Goal: Transaction & Acquisition: Book appointment/travel/reservation

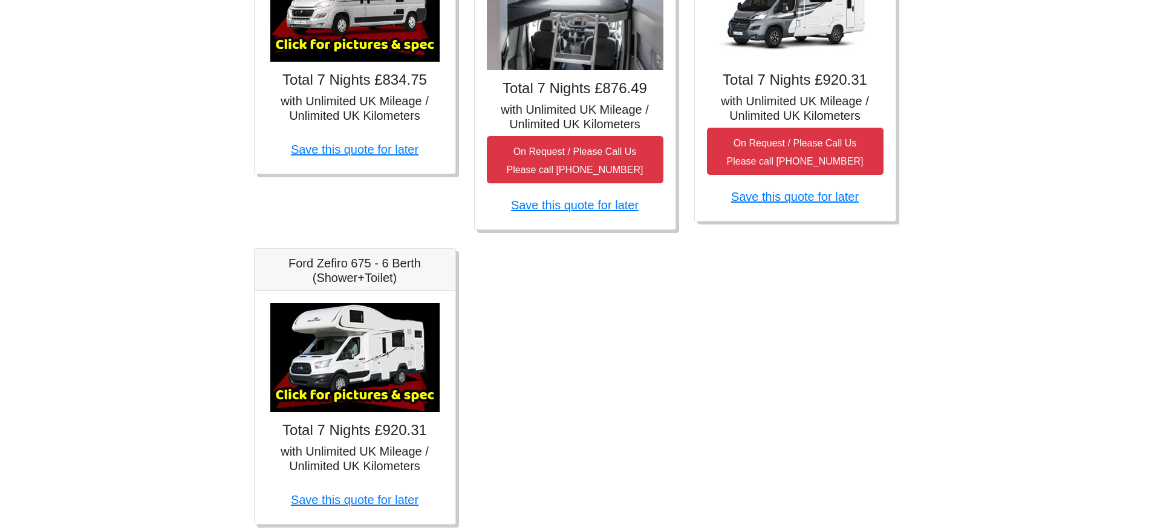
scroll to position [701, 0]
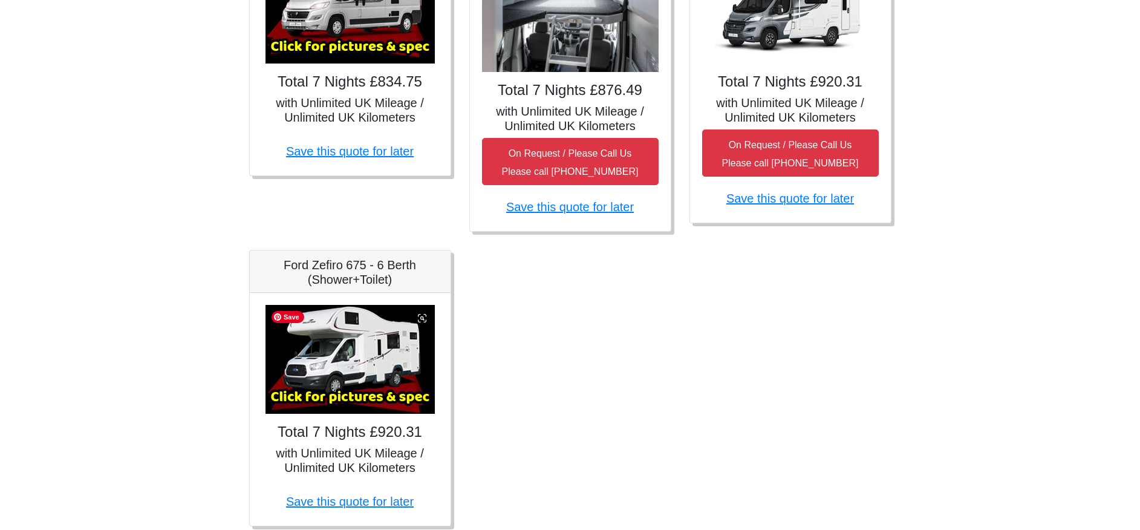
click at [342, 377] on img at bounding box center [350, 359] width 169 height 109
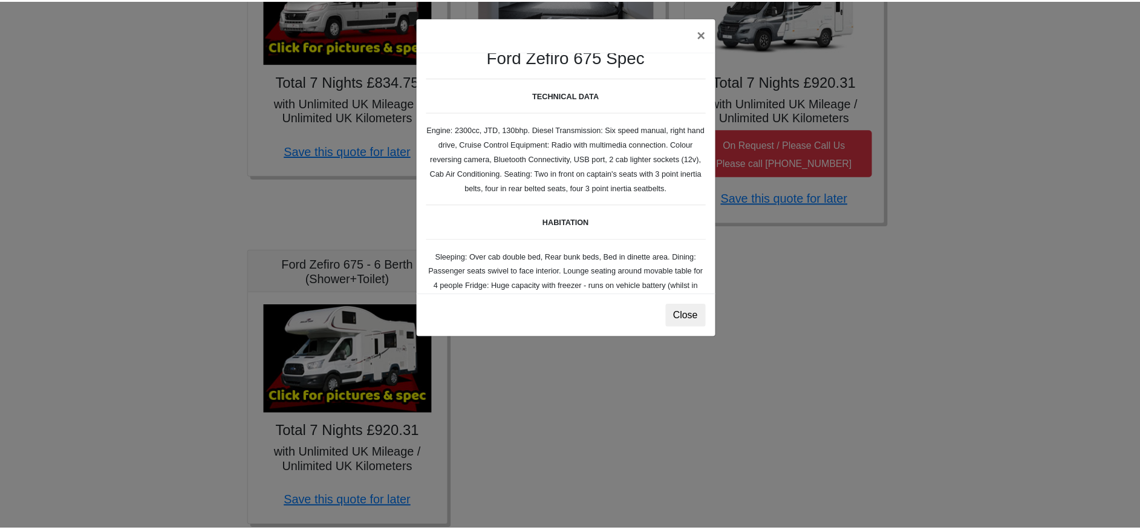
scroll to position [0, 0]
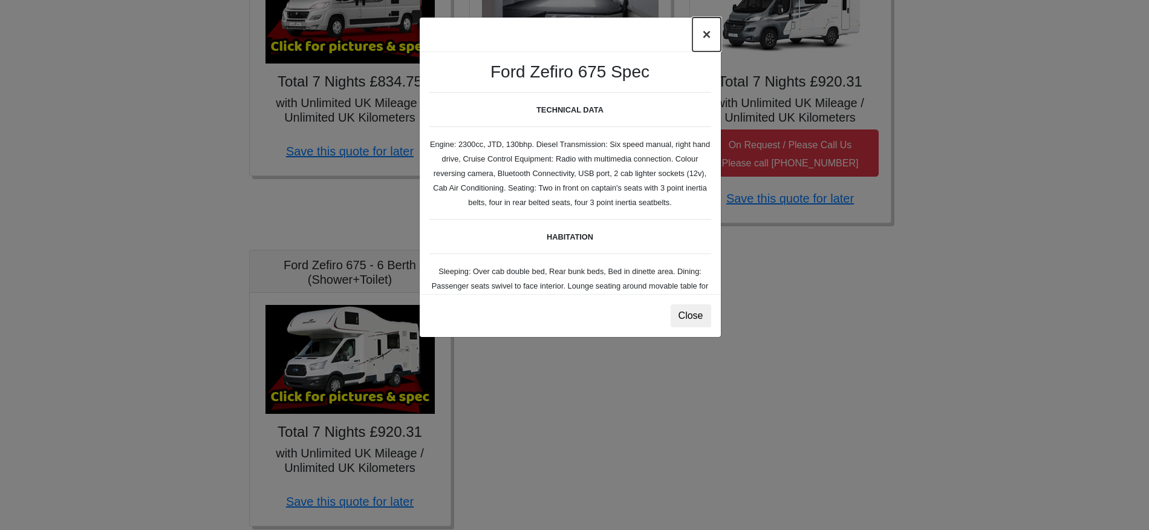
click at [706, 36] on button "×" at bounding box center [707, 35] width 28 height 34
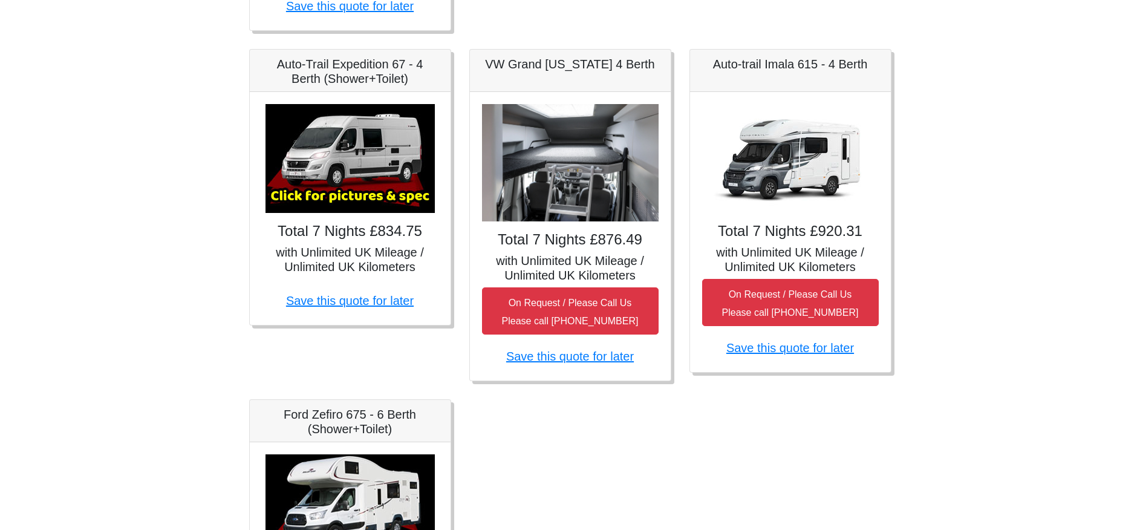
scroll to position [550, 0]
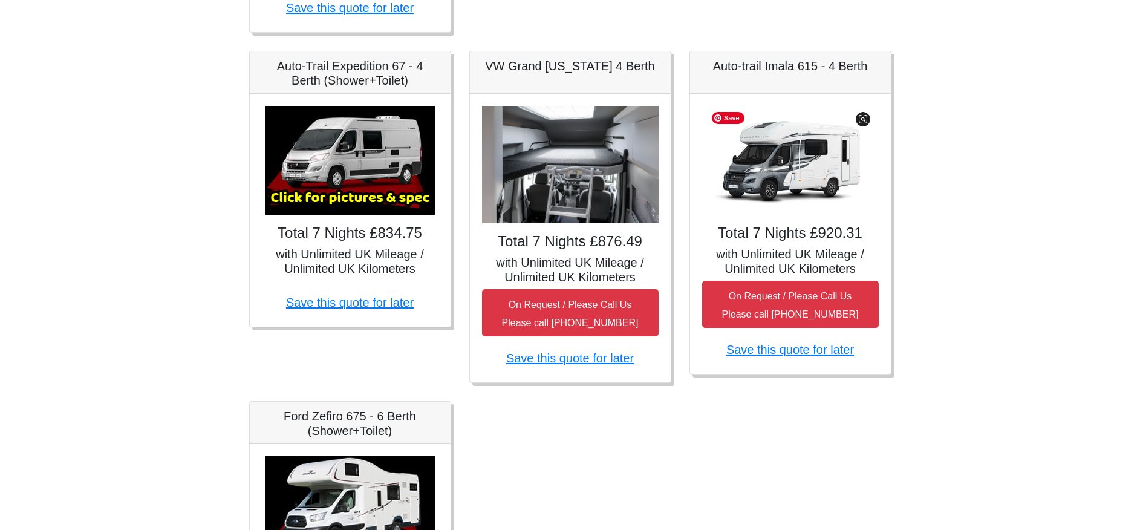
click at [790, 155] on img at bounding box center [790, 160] width 169 height 109
click at [810, 163] on img at bounding box center [790, 160] width 169 height 109
click at [810, 164] on img at bounding box center [790, 160] width 169 height 109
click at [816, 69] on h5 "Auto-trail Imala 615 - 4 Berth" at bounding box center [790, 66] width 177 height 15
click at [803, 179] on img at bounding box center [790, 160] width 169 height 109
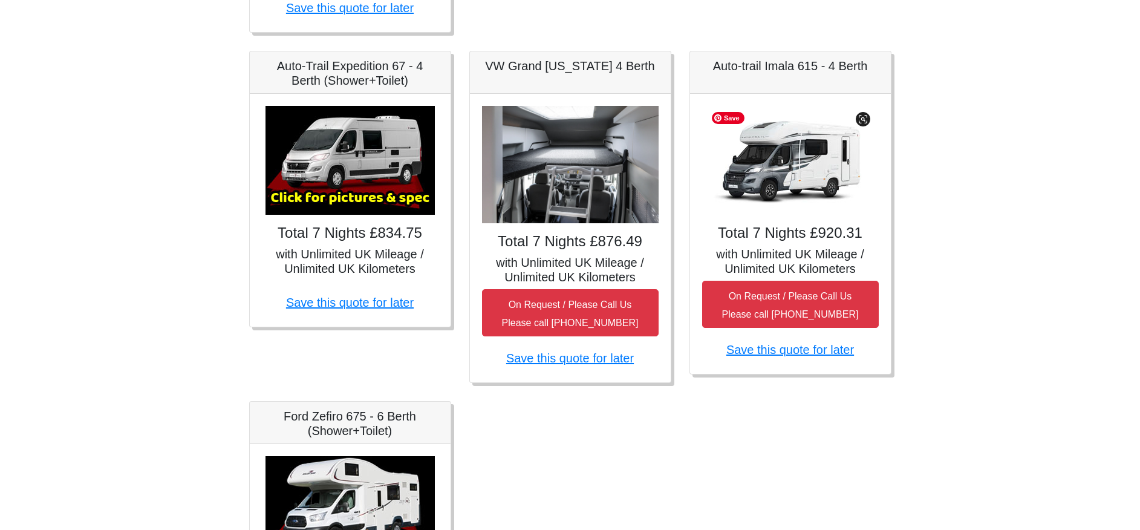
click at [803, 179] on img at bounding box center [790, 160] width 169 height 109
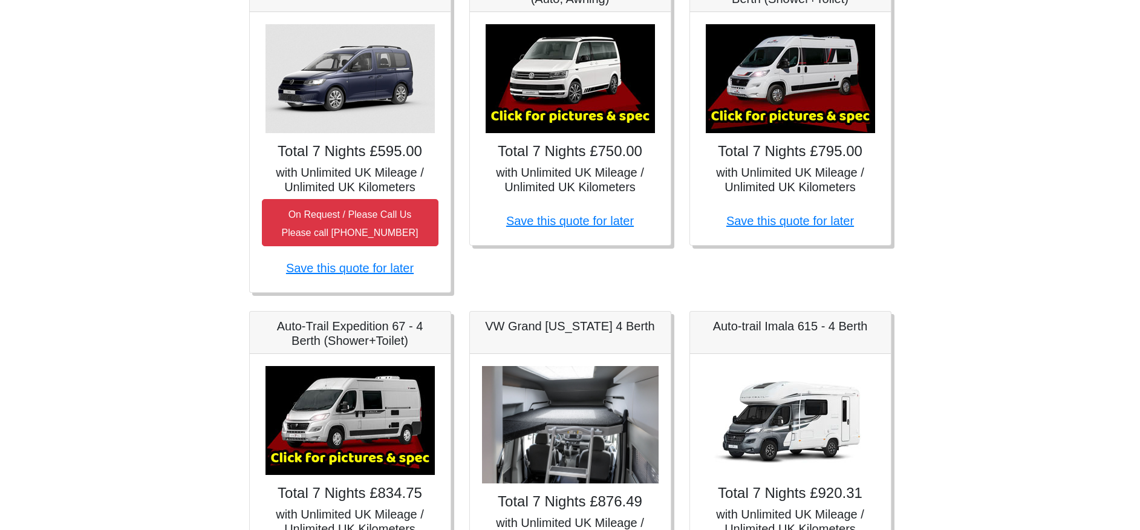
scroll to position [0, 0]
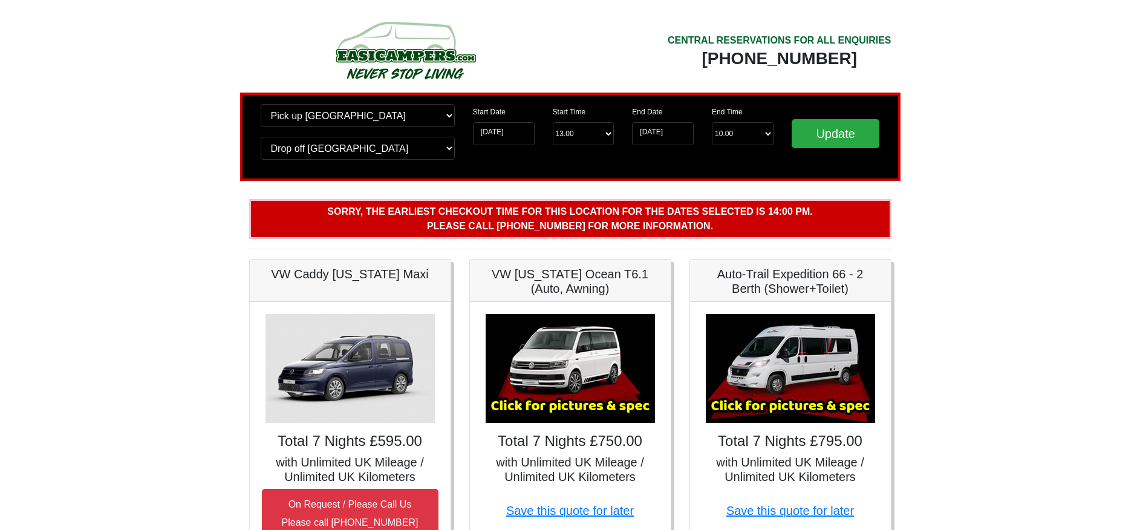
click at [423, 47] on img at bounding box center [405, 50] width 230 height 67
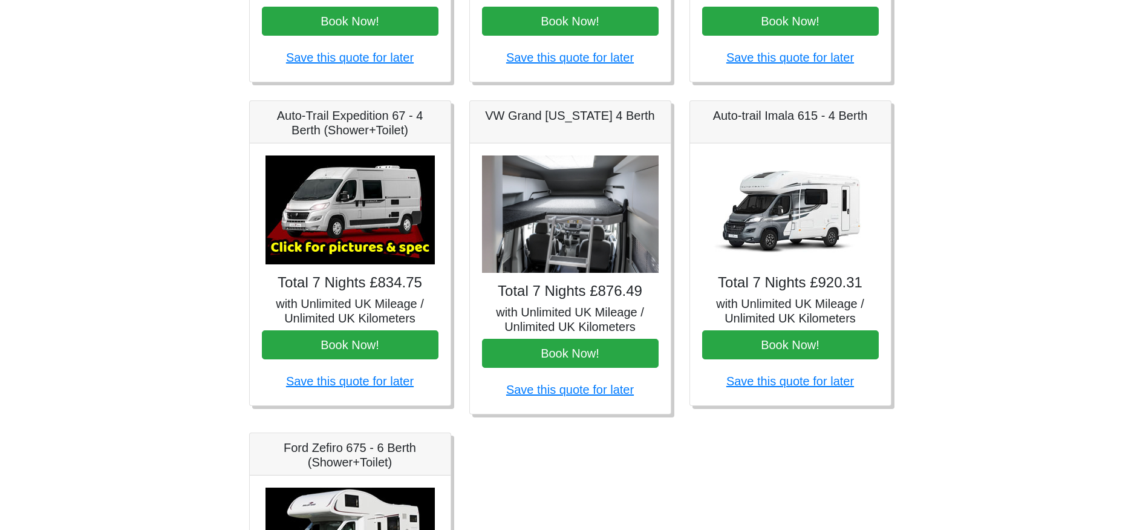
scroll to position [416, 0]
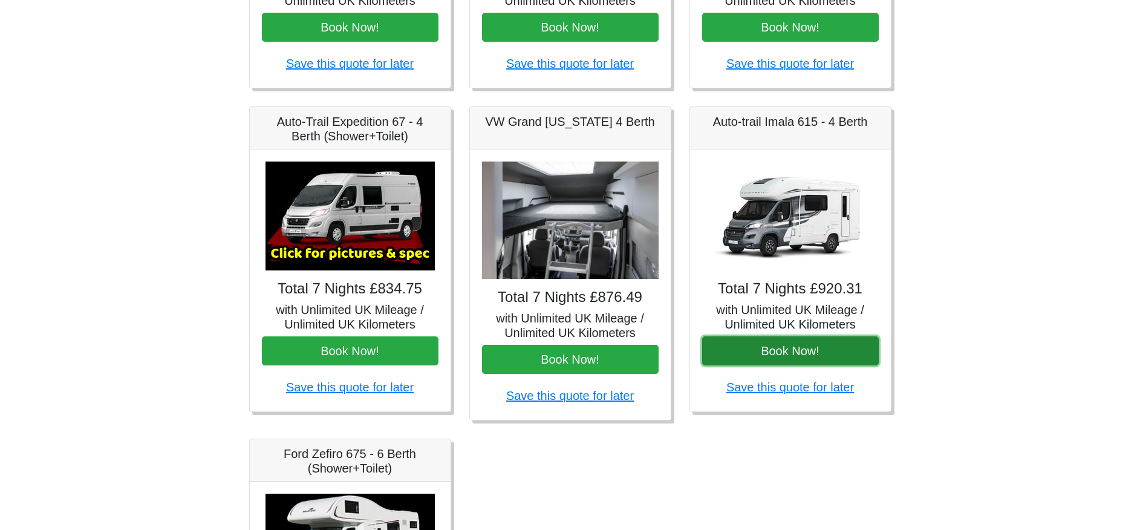
click at [799, 353] on button "Book Now!" at bounding box center [790, 350] width 177 height 29
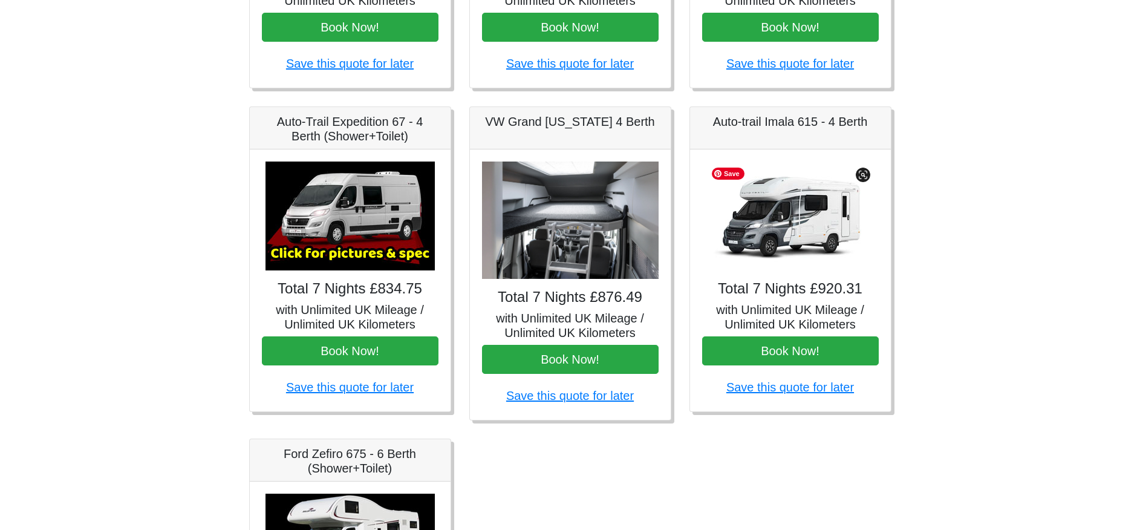
click at [791, 236] on img at bounding box center [790, 215] width 169 height 109
drag, startPoint x: 712, startPoint y: 122, endPoint x: 873, endPoint y: 125, distance: 160.9
click at [873, 125] on h5 "Auto-trail Imala 615 - 4 Berth" at bounding box center [790, 121] width 177 height 15
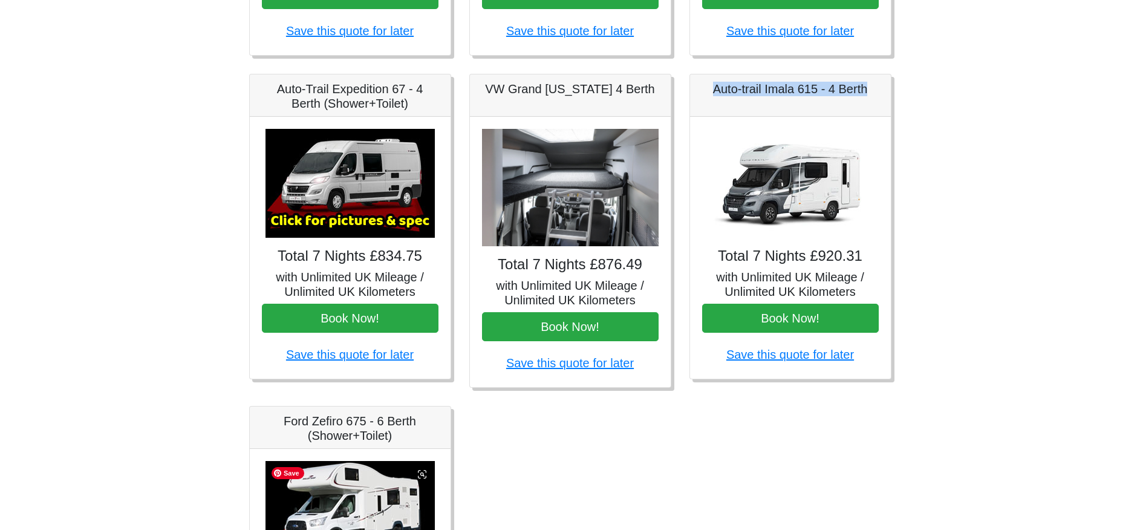
scroll to position [494, 0]
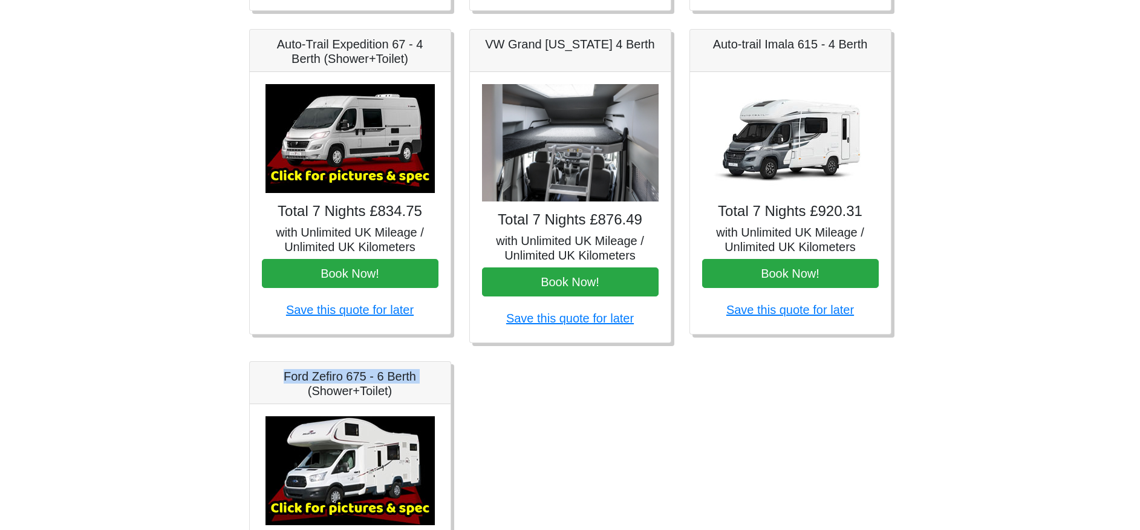
drag, startPoint x: 284, startPoint y: 374, endPoint x: 440, endPoint y: 376, distance: 156.7
click at [440, 376] on div "Ford Zefiro 675 - 6 Berth (Shower+Toilet)" at bounding box center [350, 383] width 201 height 42
copy h5 "Ford Zefiro 675 - 6 Berth"
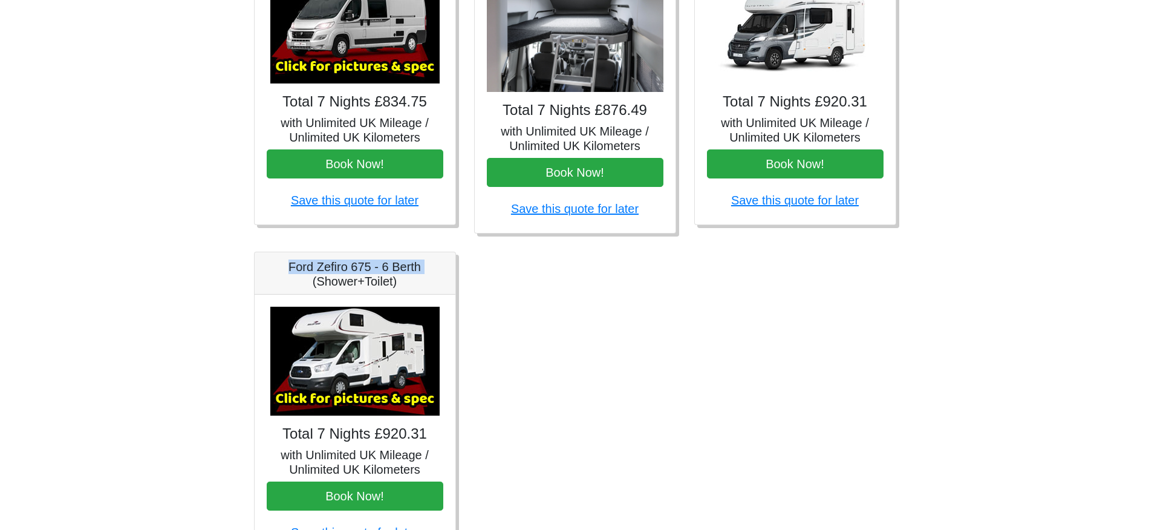
scroll to position [639, 0]
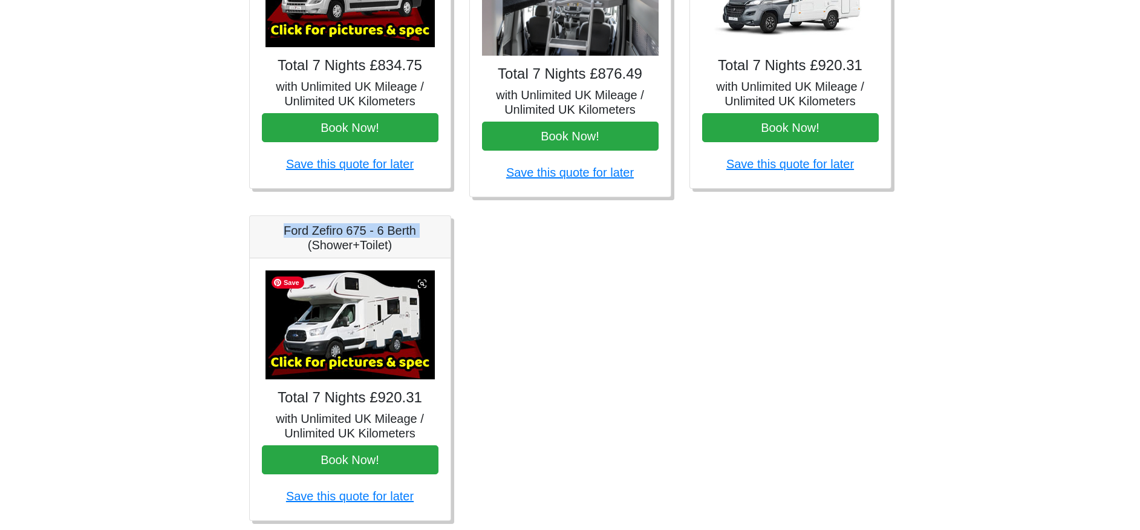
click at [374, 356] on img at bounding box center [350, 324] width 169 height 109
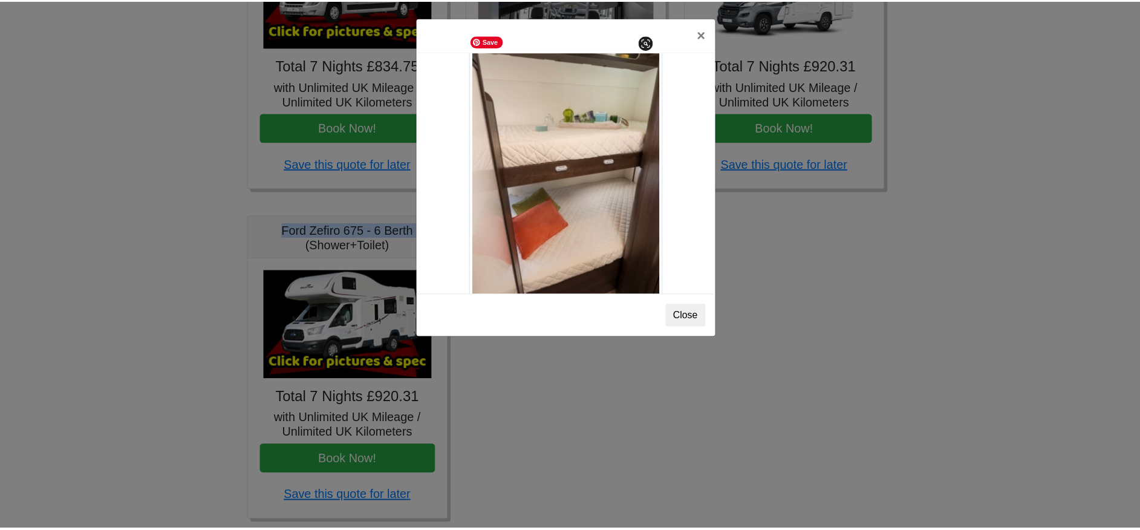
scroll to position [1469, 0]
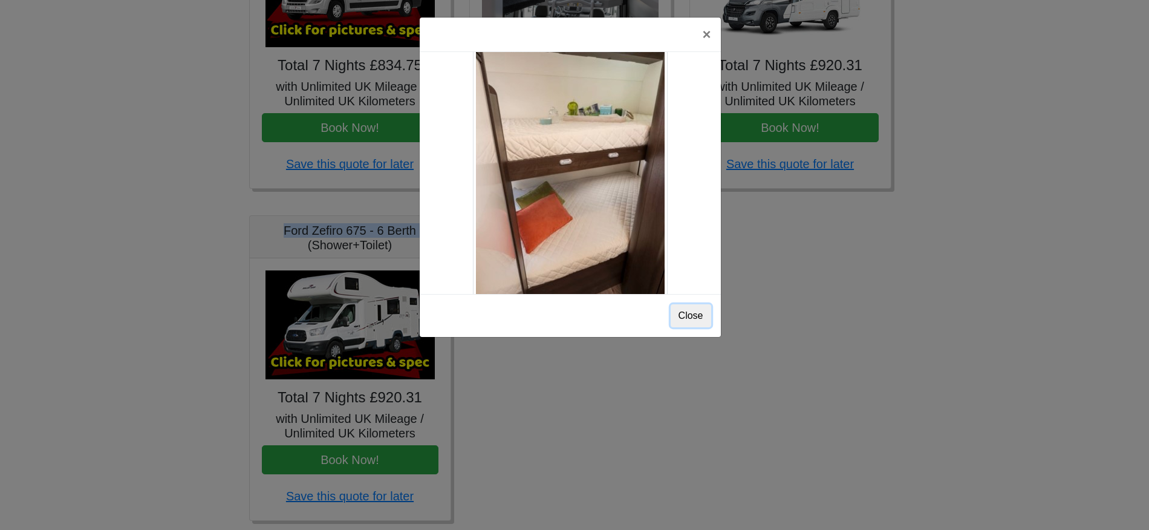
click at [687, 316] on button "Close" at bounding box center [691, 315] width 41 height 23
